Goal: Information Seeking & Learning: Learn about a topic

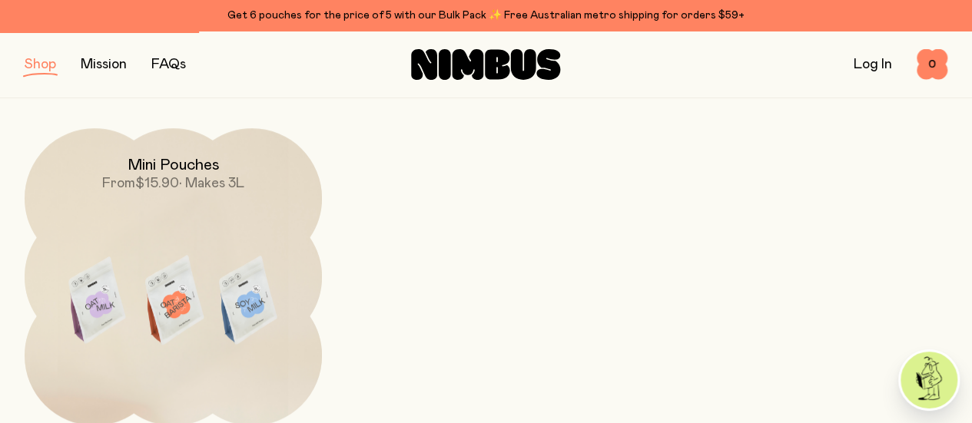
scroll to position [231, 0]
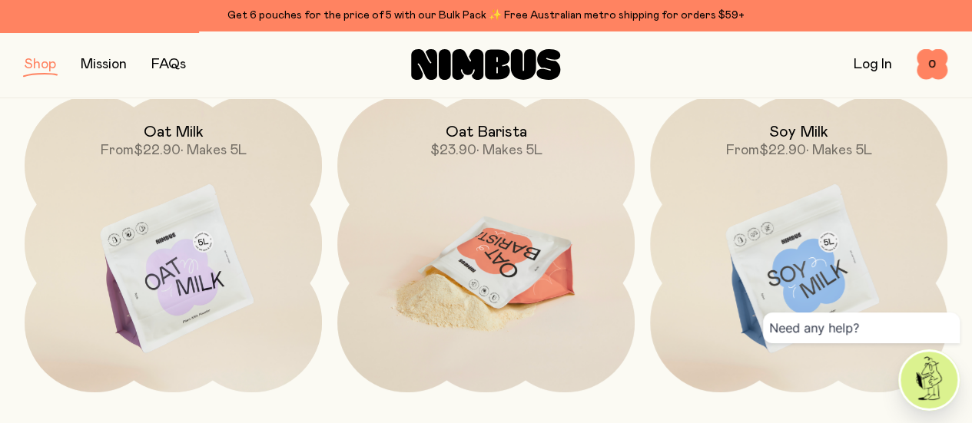
click at [442, 138] on div "Oat Barista $23.90 • Makes 5L" at bounding box center [485, 127] width 297 height 65
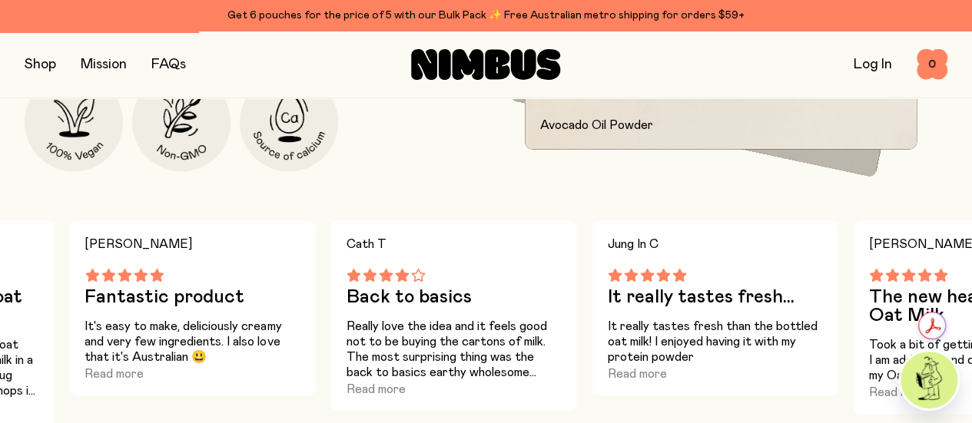
scroll to position [692, 0]
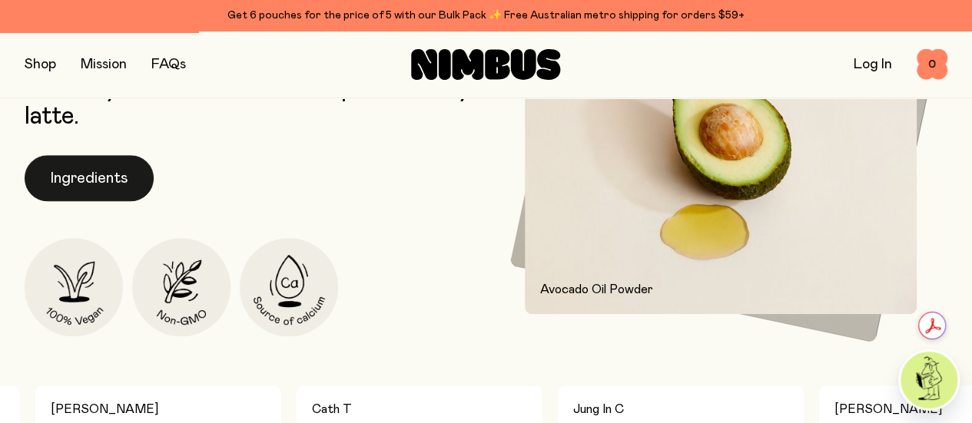
click at [117, 201] on button "Ingredients" at bounding box center [89, 178] width 129 height 46
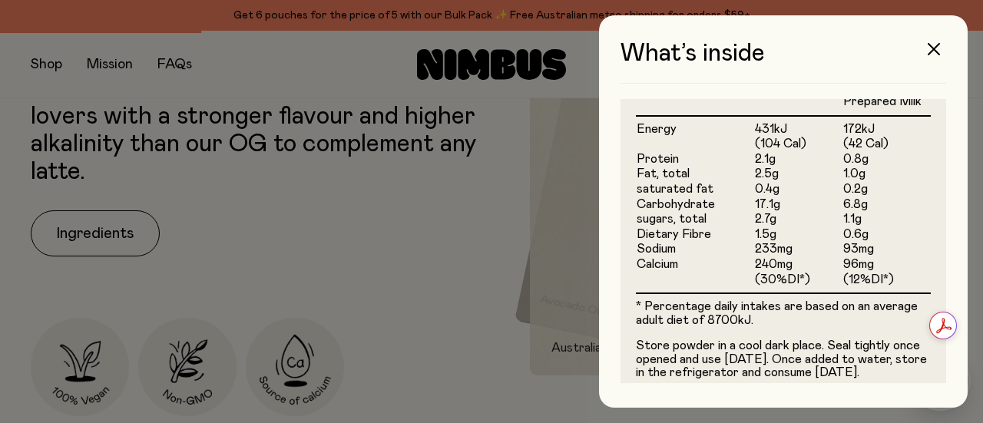
scroll to position [639, 0]
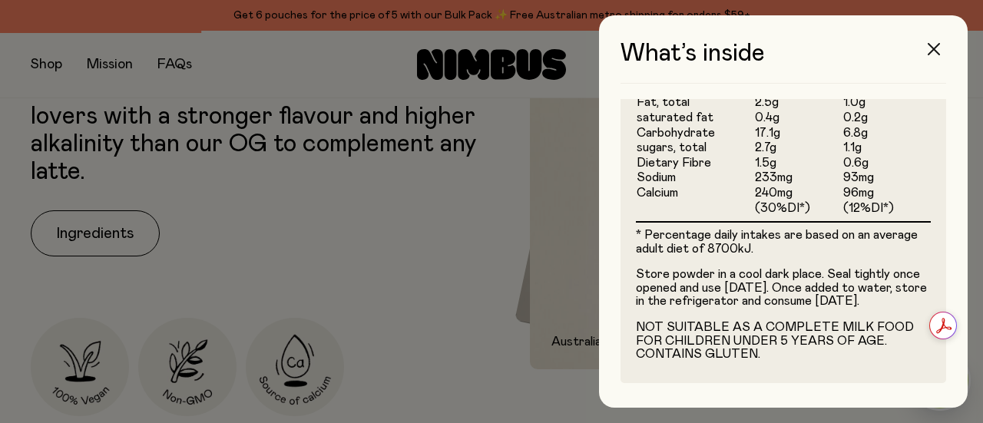
click at [939, 45] on icon "button" at bounding box center [934, 49] width 12 height 12
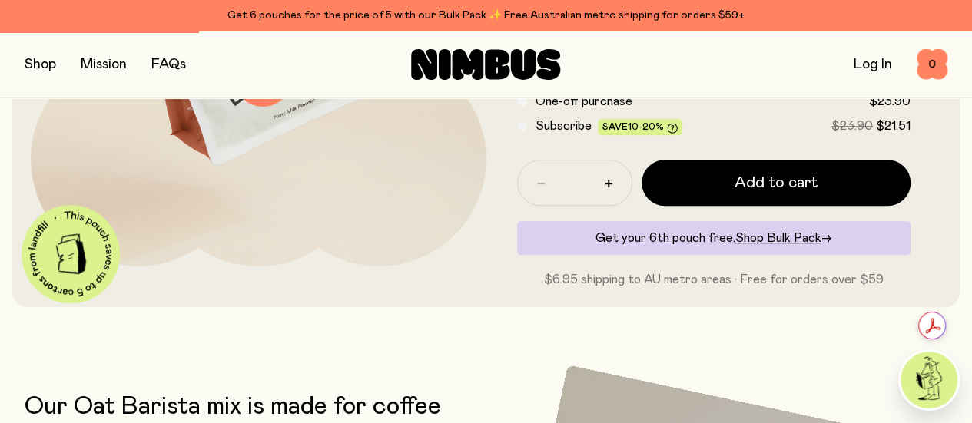
scroll to position [307, 0]
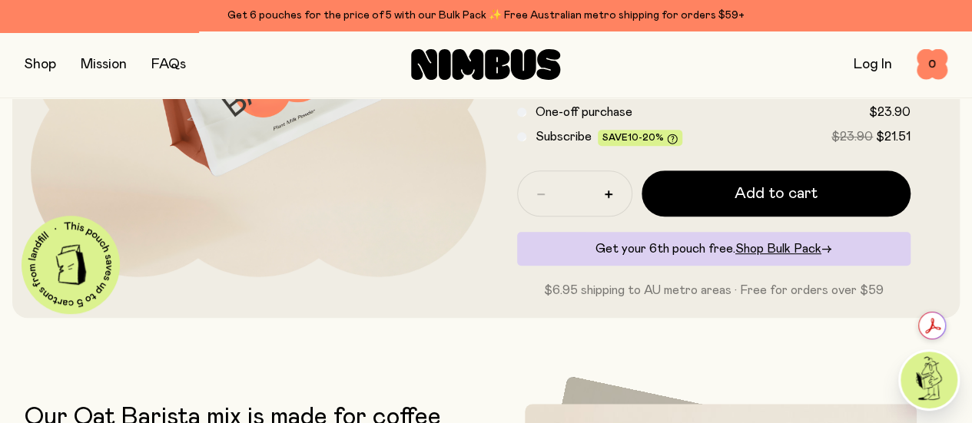
click at [164, 65] on link "FAQs" at bounding box center [168, 65] width 35 height 14
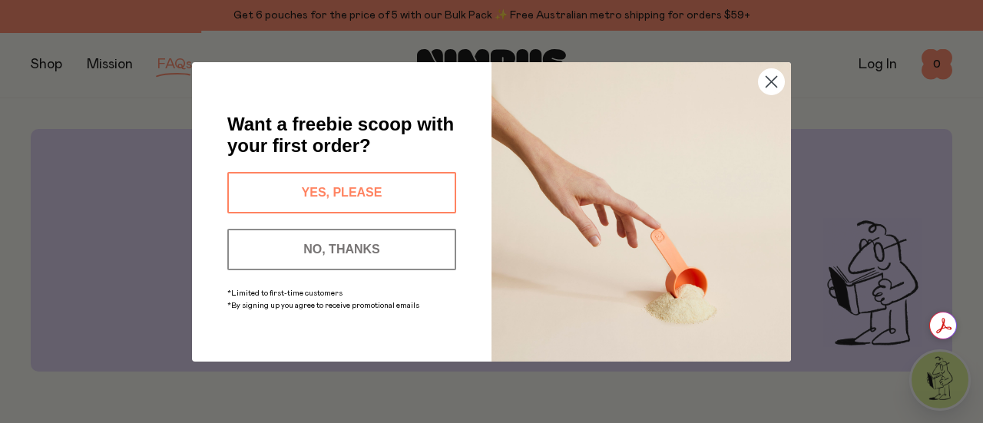
drag, startPoint x: 765, startPoint y: 81, endPoint x: 703, endPoint y: 111, distance: 69.1
click at [765, 81] on circle "Close dialog" at bounding box center [771, 80] width 25 height 25
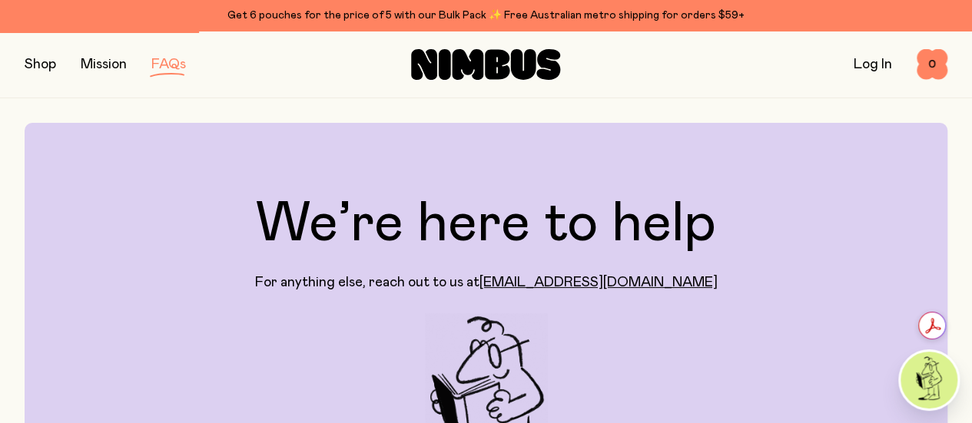
click at [176, 63] on link "FAQs" at bounding box center [168, 65] width 35 height 14
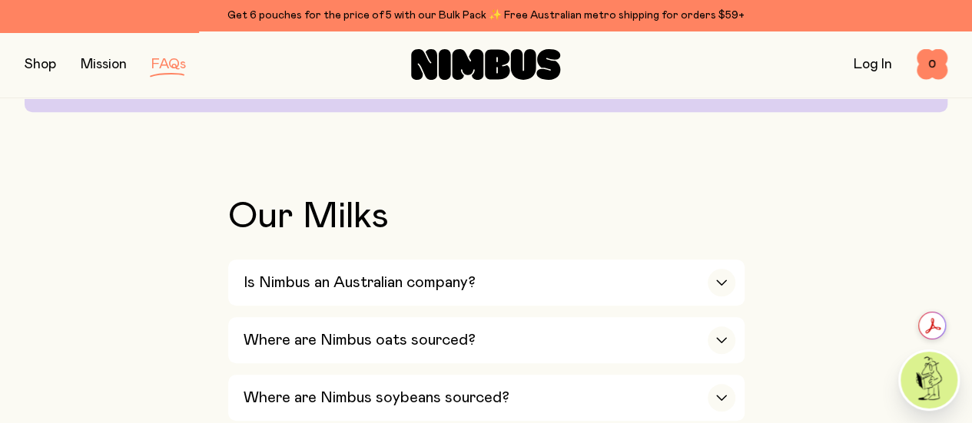
scroll to position [461, 0]
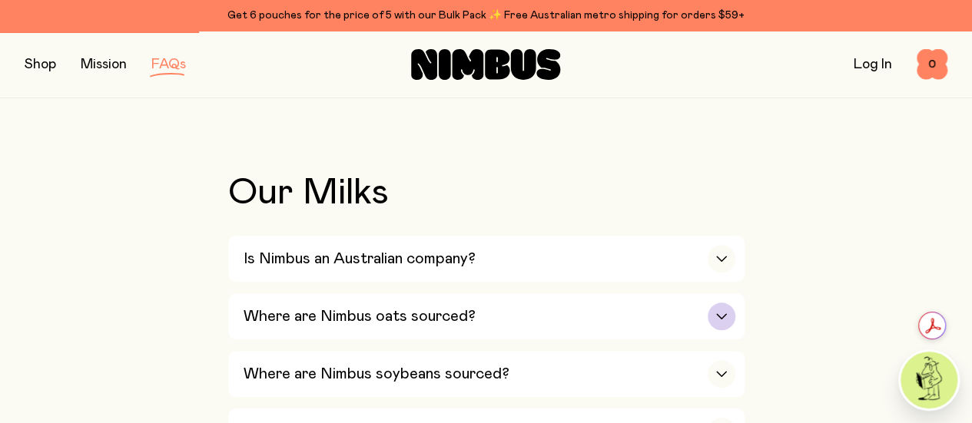
drag, startPoint x: 330, startPoint y: 138, endPoint x: 287, endPoint y: 154, distance: 46.0
click at [331, 307] on h3 "Where are Nimbus oats sourced?" at bounding box center [360, 316] width 232 height 18
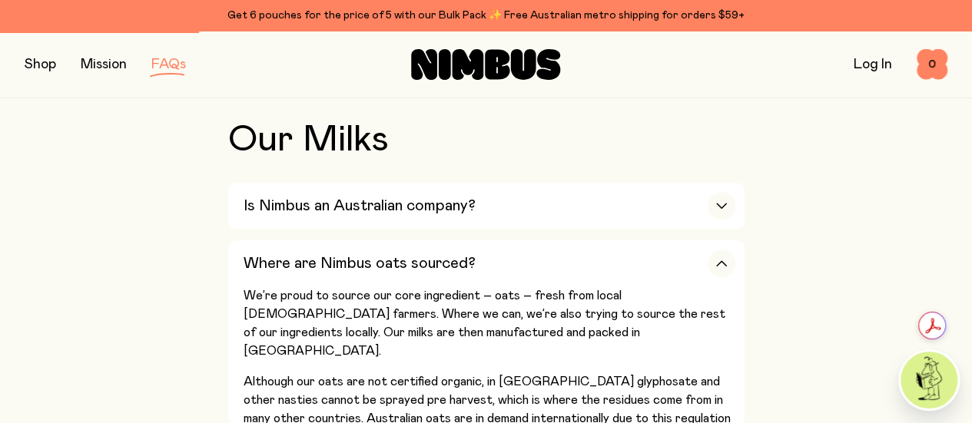
scroll to position [538, 0]
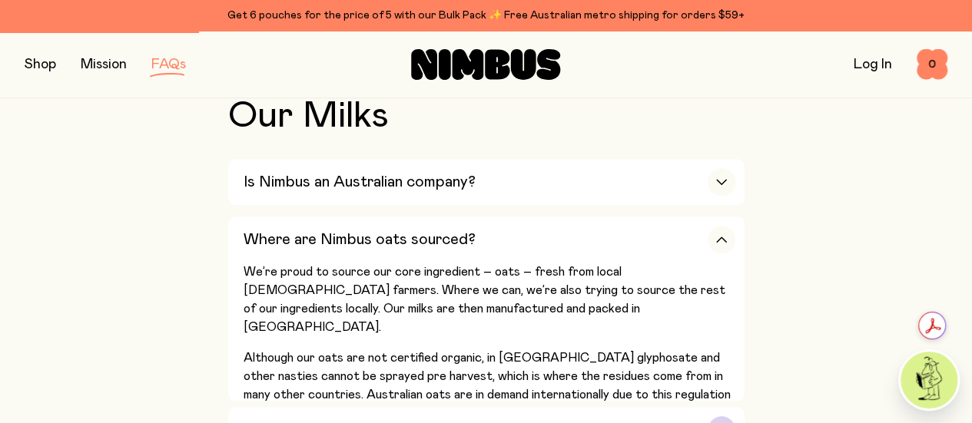
click at [300, 421] on h3 "Where are Nimbus soybeans sourced?" at bounding box center [377, 430] width 266 height 18
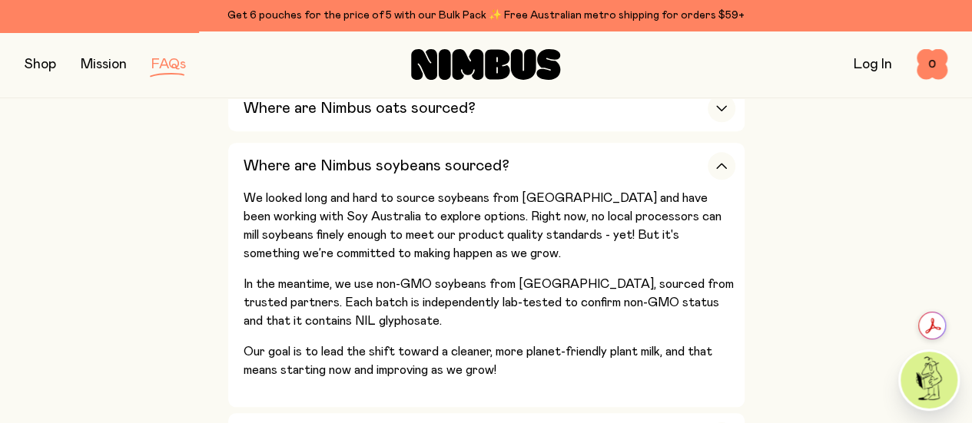
scroll to position [692, 0]
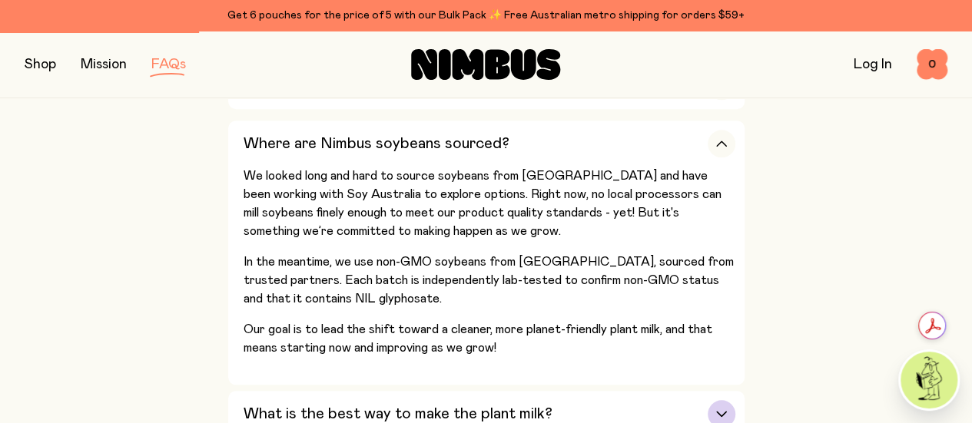
click at [292, 391] on div "What is the best way to make the plant milk?" at bounding box center [490, 414] width 492 height 46
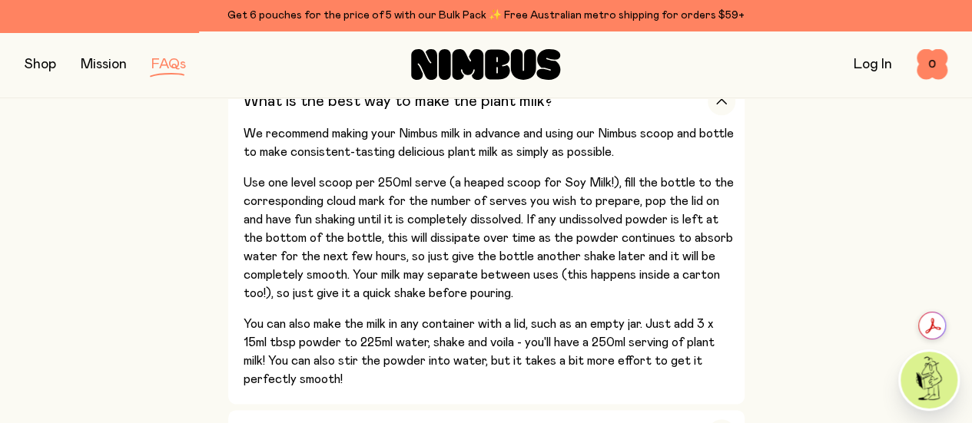
scroll to position [845, 0]
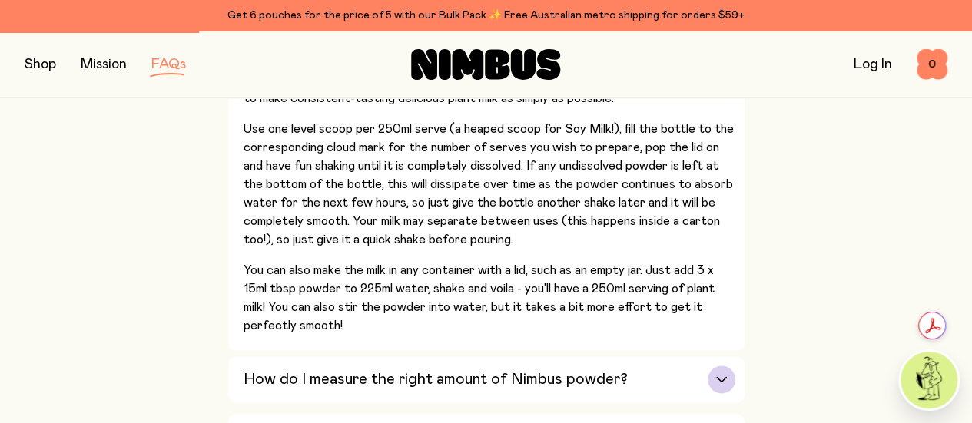
click at [322, 370] on h3 "How do I measure the right amount of Nimbus powder?" at bounding box center [436, 379] width 384 height 18
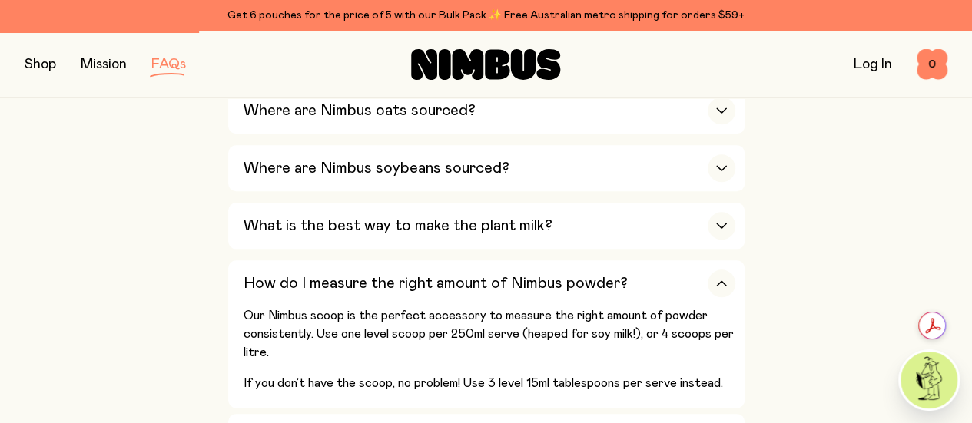
scroll to position [692, 0]
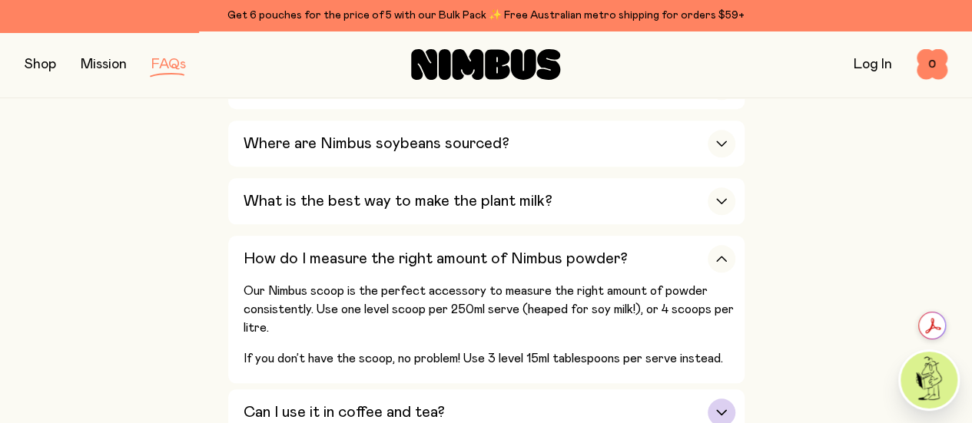
click at [262, 403] on h3 "Can I use it in coffee and tea?" at bounding box center [344, 412] width 201 height 18
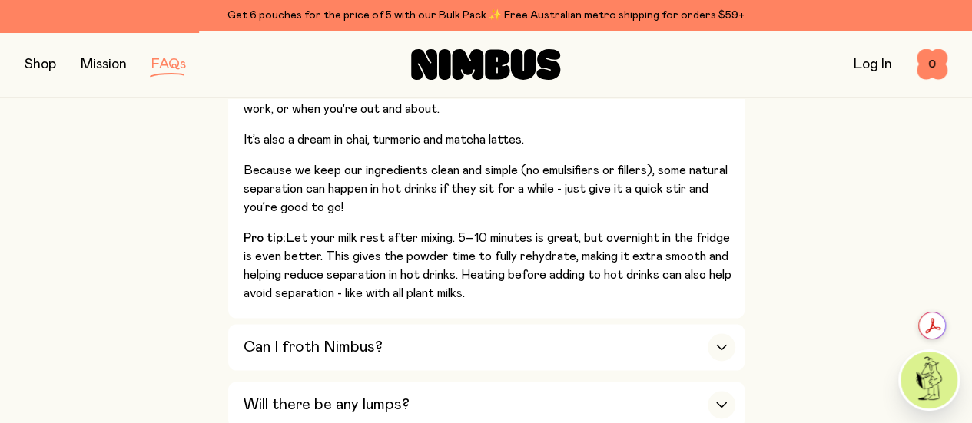
scroll to position [1076, 0]
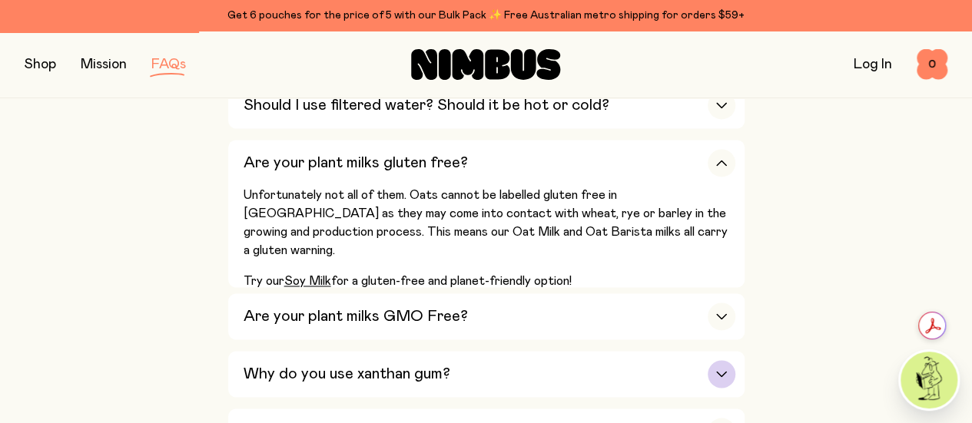
drag, startPoint x: 290, startPoint y: 184, endPoint x: 267, endPoint y: 193, distance: 24.8
click at [290, 365] on h3 "Why do you use xanthan gum?" at bounding box center [347, 374] width 207 height 18
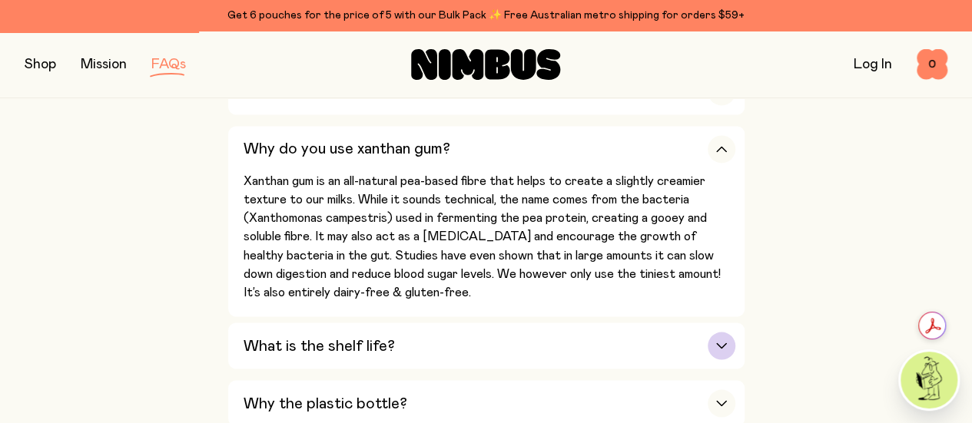
scroll to position [1229, 0]
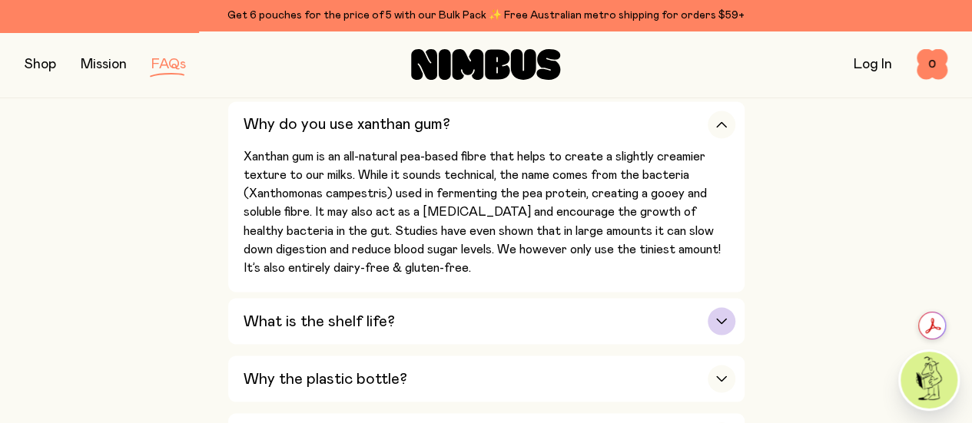
click at [275, 312] on h3 "What is the shelf life?" at bounding box center [319, 321] width 151 height 18
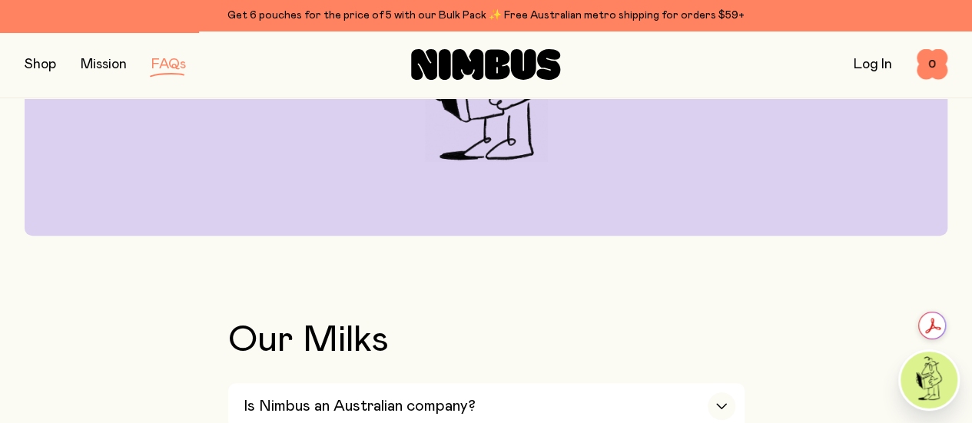
scroll to position [0, 0]
